Goal: Book appointment/travel/reservation

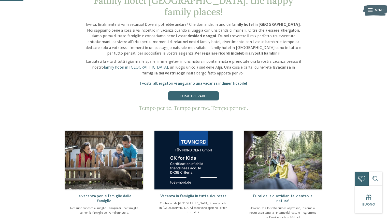
scroll to position [127, 0]
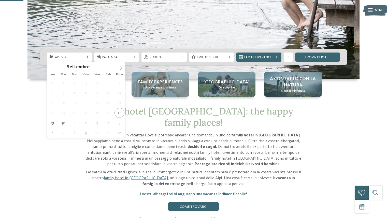
click at [81, 58] on span "Arrivo" at bounding box center [69, 57] width 29 height 5
click at [121, 68] on icon at bounding box center [121, 68] width 4 height 4
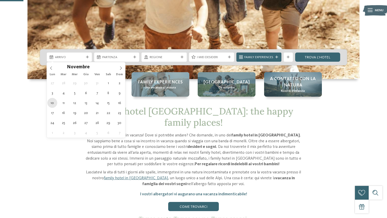
type div "10.11.2025"
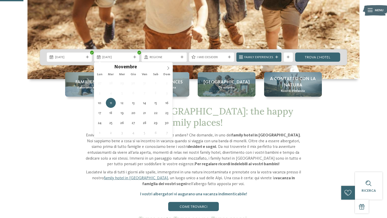
type div "11.11.2025"
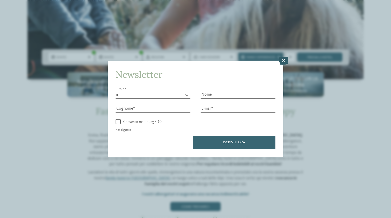
click at [285, 60] on icon at bounding box center [283, 61] width 10 height 8
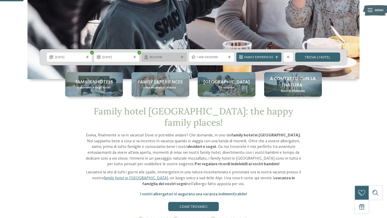
click at [177, 55] on span "Regione" at bounding box center [164, 57] width 29 height 5
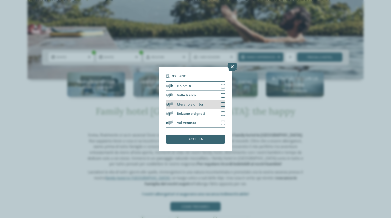
click at [222, 106] on div at bounding box center [223, 104] width 5 height 5
click at [224, 114] on div at bounding box center [223, 113] width 5 height 5
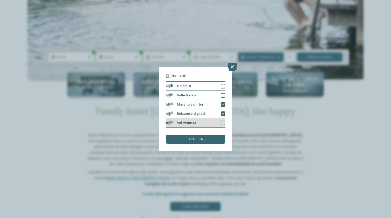
click at [222, 124] on div at bounding box center [223, 122] width 5 height 5
click at [222, 87] on div at bounding box center [223, 86] width 5 height 5
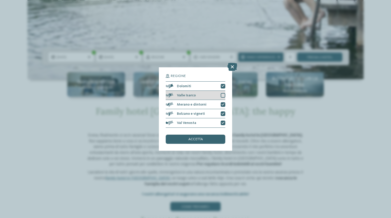
click at [223, 97] on div at bounding box center [223, 95] width 5 height 5
click at [194, 139] on span "accetta" at bounding box center [195, 139] width 15 height 4
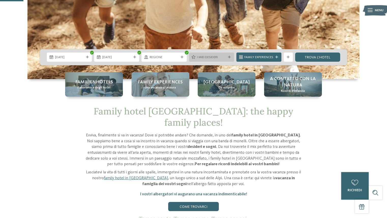
click at [227, 58] on div at bounding box center [229, 57] width 5 height 3
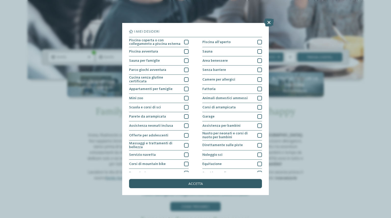
click at [184, 185] on div "accetta" at bounding box center [195, 183] width 133 height 9
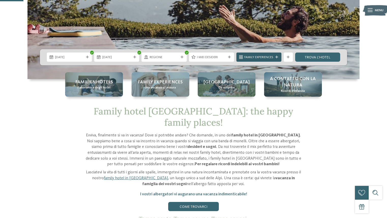
click at [265, 57] on span "Family Experiences" at bounding box center [258, 57] width 29 height 5
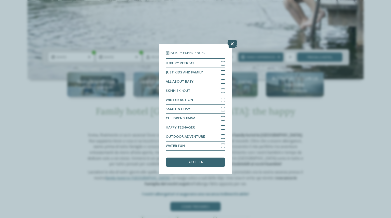
click at [230, 44] on icon at bounding box center [232, 44] width 10 height 8
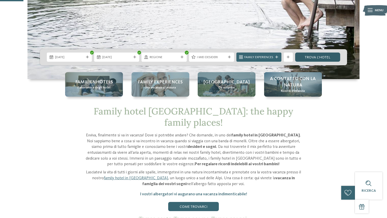
click at [326, 58] on link "trova l’hotel" at bounding box center [317, 56] width 45 height 9
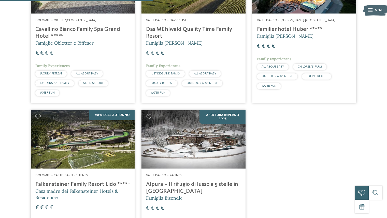
scroll to position [148, 0]
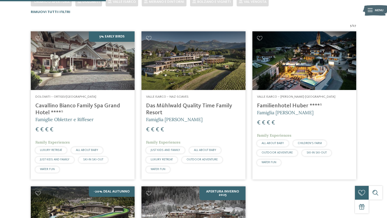
click at [79, 107] on h4 "Cavallino Bianco Family Spa Grand Hotel ****ˢ" at bounding box center [82, 109] width 95 height 14
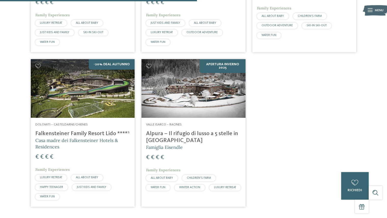
scroll to position [275, 0]
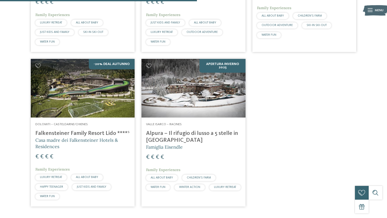
click at [74, 133] on h4 "Falkensteiner Family Resort Lido ****ˢ" at bounding box center [82, 133] width 95 height 7
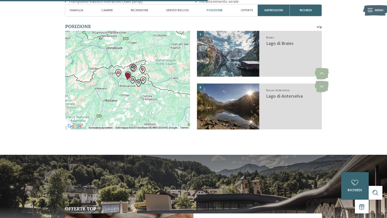
scroll to position [585, 0]
